Goal: Task Accomplishment & Management: Use online tool/utility

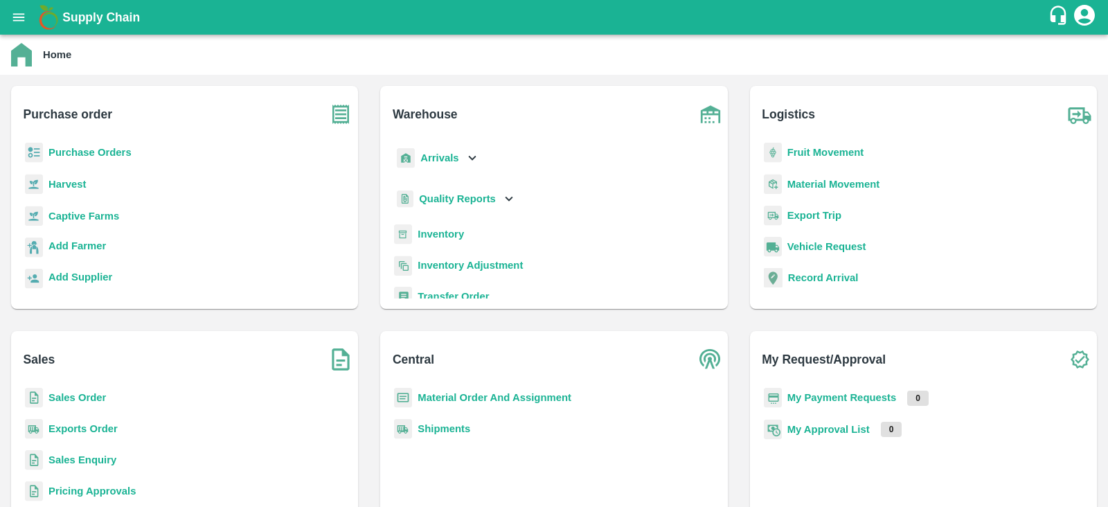
click at [443, 233] on b "Inventory" at bounding box center [440, 233] width 46 height 11
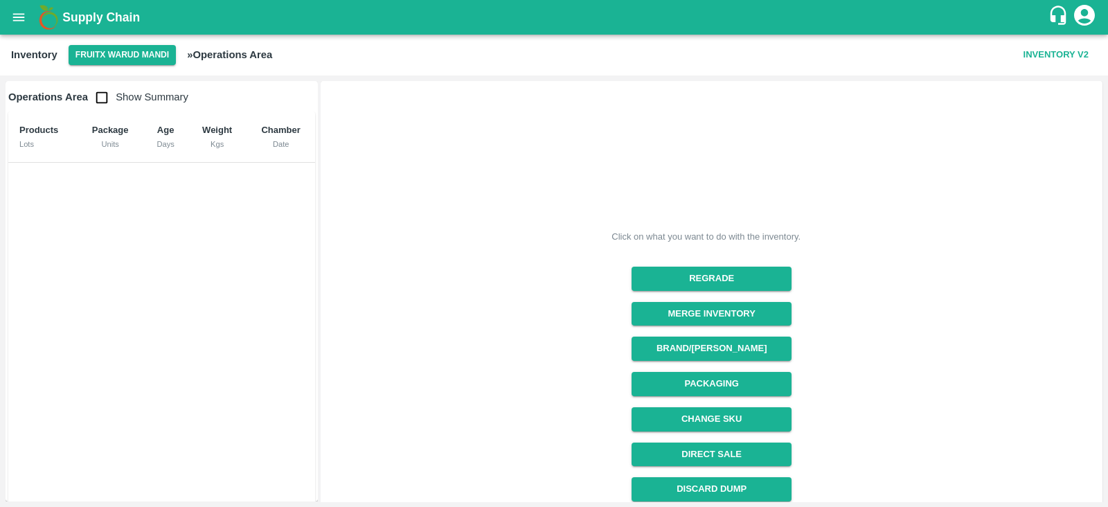
scroll to position [147, 0]
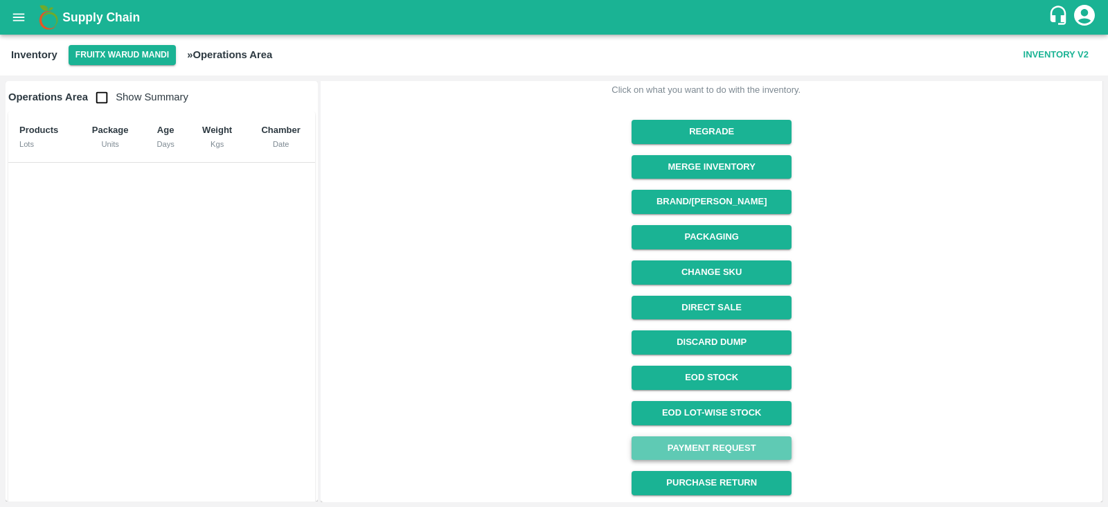
click at [684, 453] on link "Payment Request" at bounding box center [711, 448] width 160 height 24
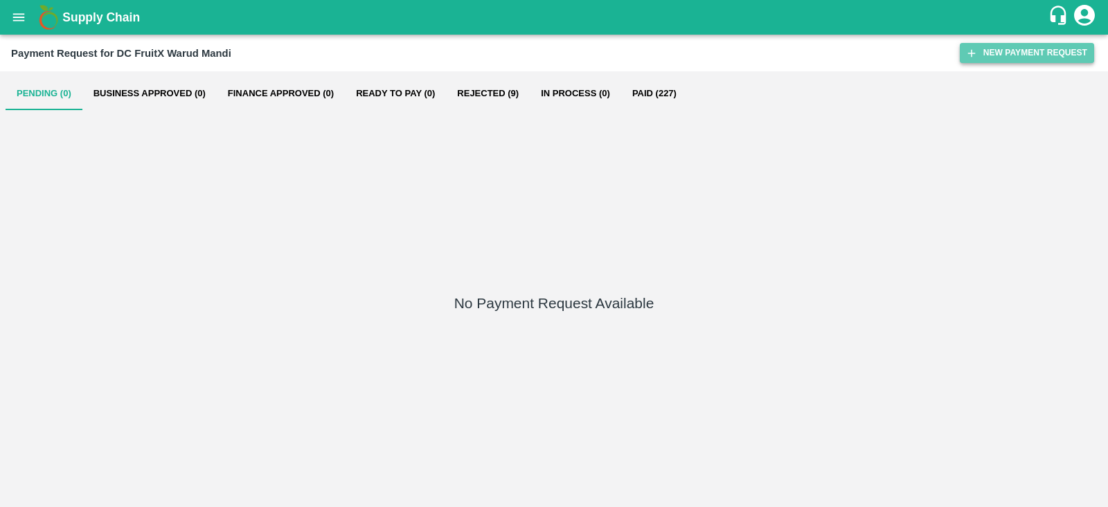
click at [1009, 58] on button "New Payment Request" at bounding box center [1026, 53] width 134 height 20
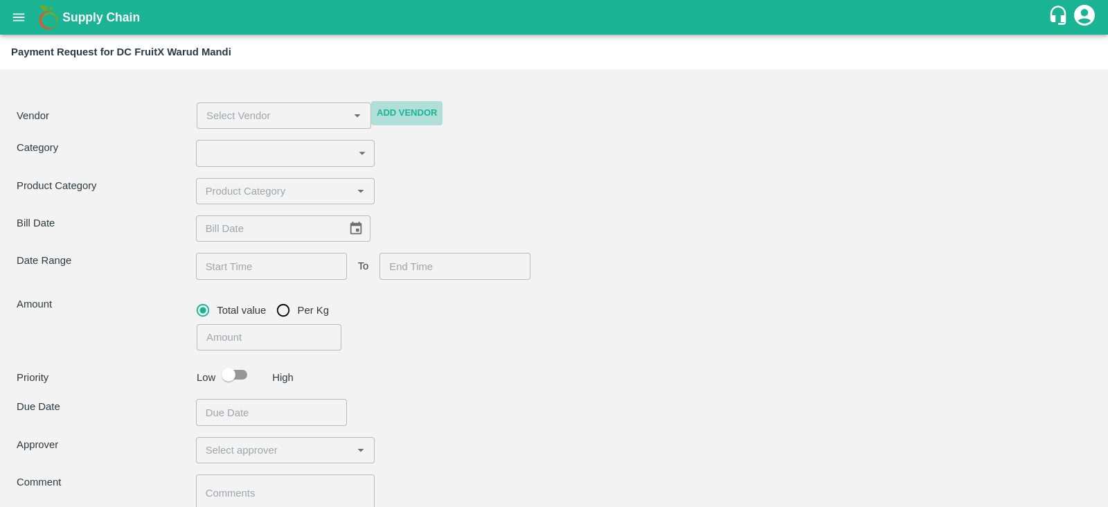
click at [395, 111] on button "Add Vendor" at bounding box center [406, 113] width 71 height 24
